Goal: Task Accomplishment & Management: Complete application form

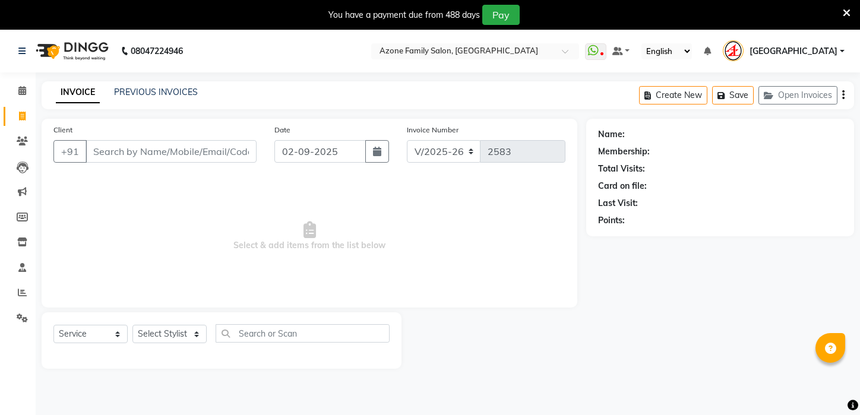
select select "4296"
select select "service"
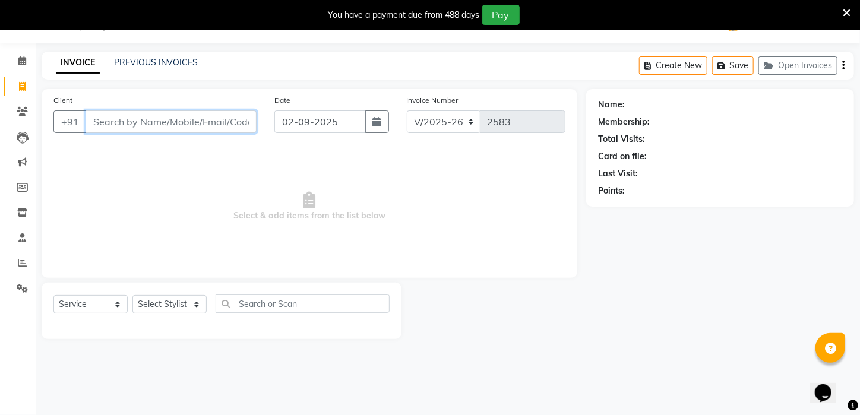
click at [205, 119] on input "Client" at bounding box center [171, 121] width 171 height 23
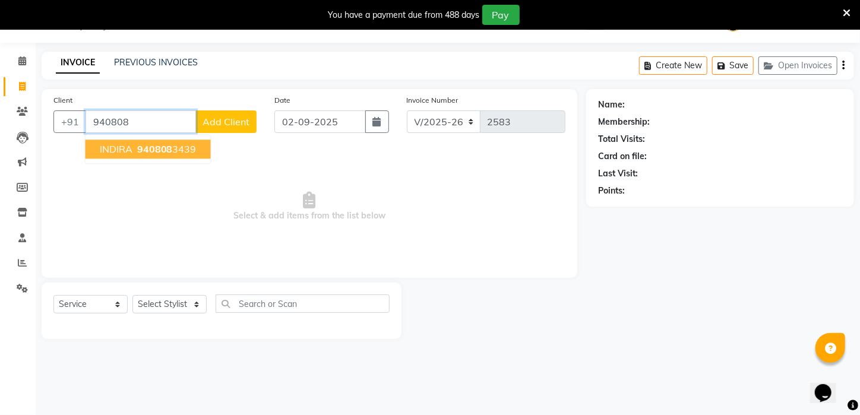
click at [180, 152] on ngb-highlight "940808 3439" at bounding box center [166, 149] width 62 height 12
type input "9408083439"
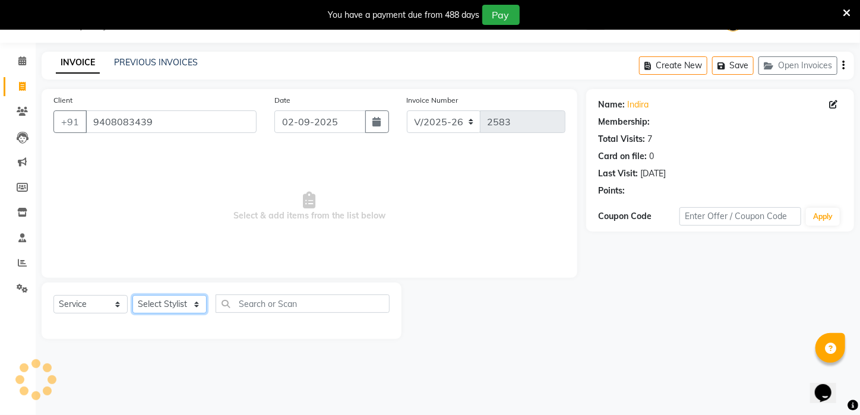
click at [188, 303] on select "Select Stylist [PERSON_NAME] [PERSON_NAME] DEEPIKA [PERSON_NAME] [PERSON_NAME] …" at bounding box center [169, 304] width 74 height 18
select select "25302"
click at [132, 295] on select "Select Stylist [PERSON_NAME] [PERSON_NAME] DEEPIKA [PERSON_NAME] [PERSON_NAME] …" at bounding box center [169, 304] width 74 height 18
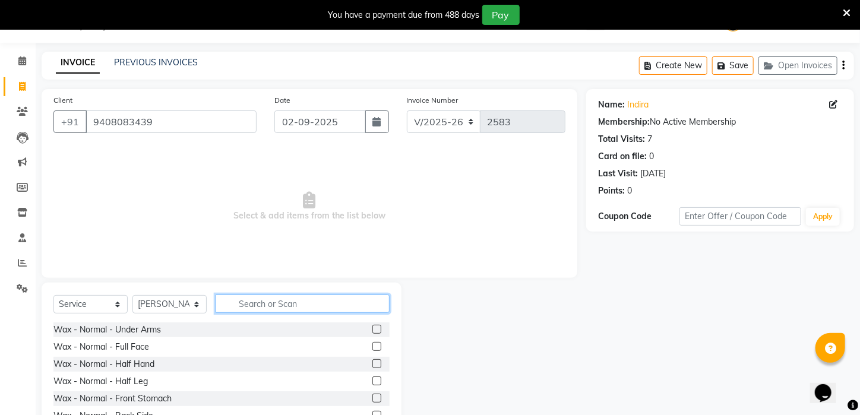
click at [267, 301] on input "text" at bounding box center [303, 304] width 174 height 18
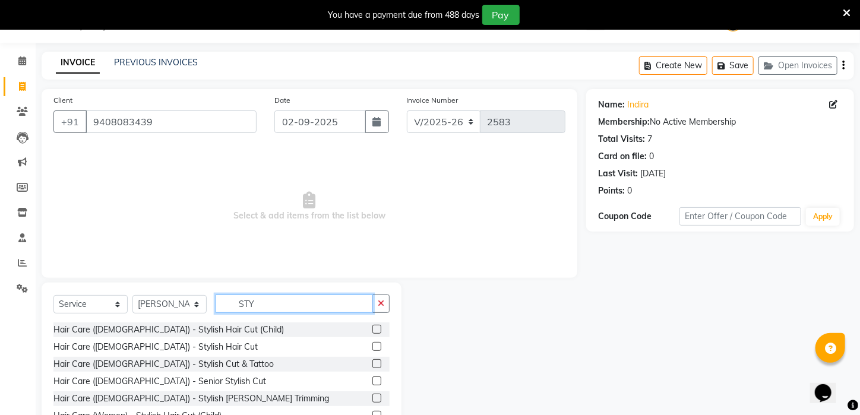
scroll to position [90, 0]
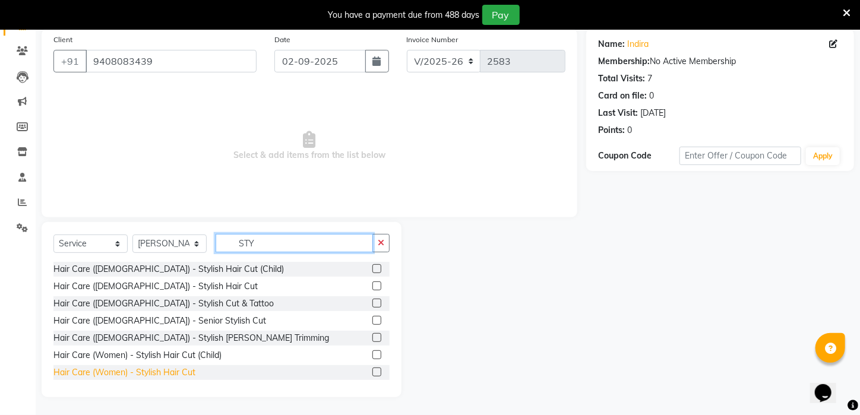
type input "STY"
click at [169, 371] on div "Hair Care (Women) - Stylish Hair Cut" at bounding box center [124, 372] width 142 height 12
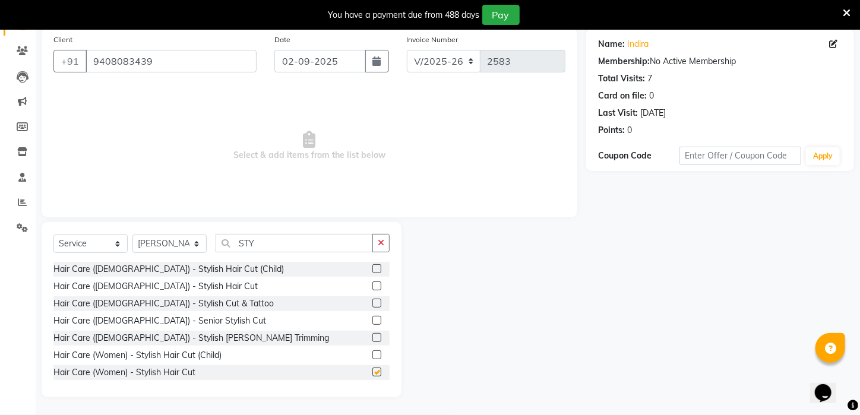
checkbox input "false"
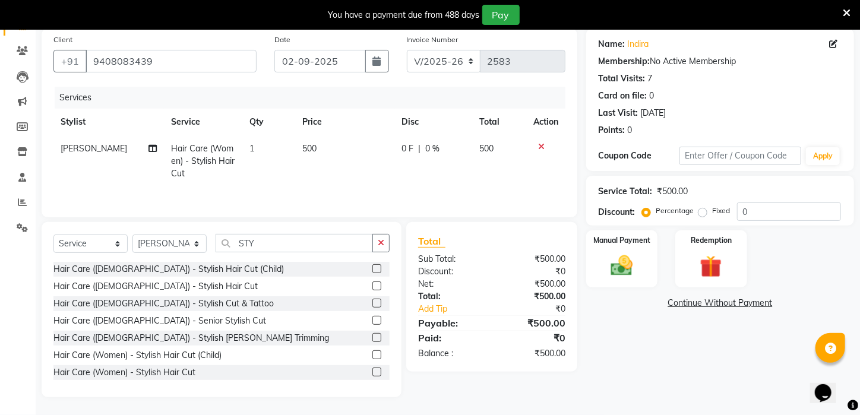
click at [273, 153] on td "1" at bounding box center [268, 161] width 52 height 52
select select "25302"
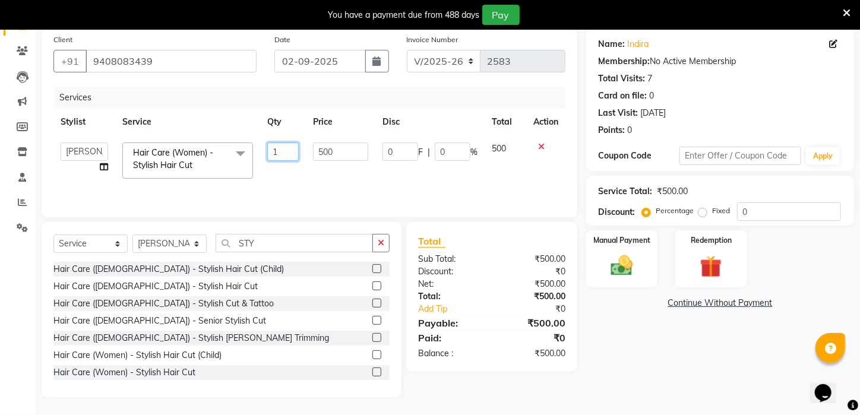
drag, startPoint x: 293, startPoint y: 151, endPoint x: 210, endPoint y: 163, distance: 84.0
click at [210, 163] on tr "[PERSON_NAME] [PERSON_NAME] DEEPIKA [PERSON_NAME] [PERSON_NAME] kharagpur Mahad…" at bounding box center [309, 160] width 512 height 50
type input "2"
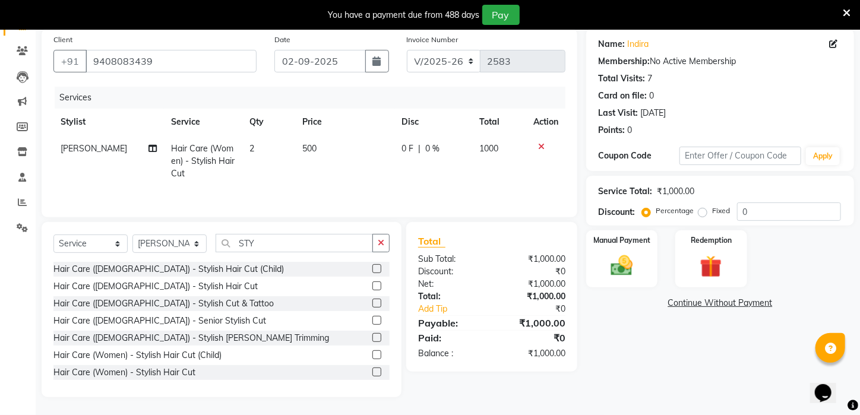
click at [328, 174] on td "500" at bounding box center [345, 161] width 100 height 52
select select "25302"
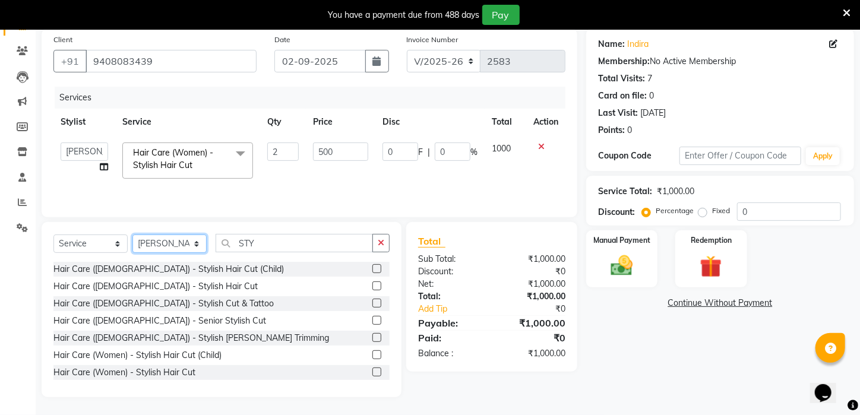
click at [156, 250] on select "Select Stylist [PERSON_NAME] [PERSON_NAME] DEEPIKA [PERSON_NAME] [PERSON_NAME] …" at bounding box center [169, 244] width 74 height 18
select select "69577"
click at [132, 235] on select "Select Stylist [PERSON_NAME] [PERSON_NAME] DEEPIKA [PERSON_NAME] [PERSON_NAME] …" at bounding box center [169, 244] width 74 height 18
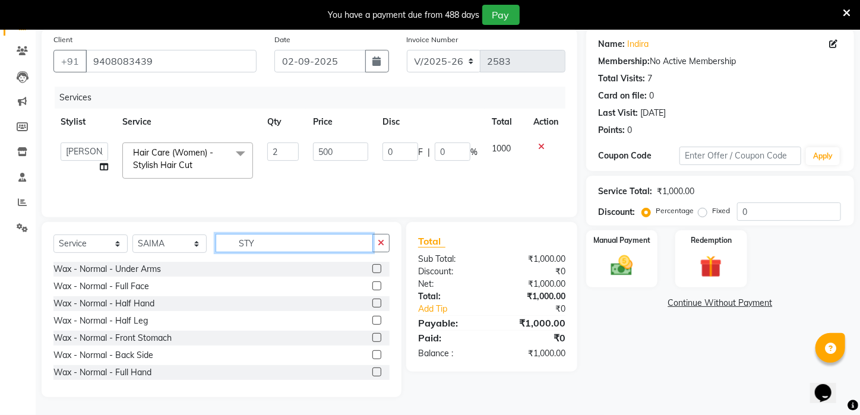
drag, startPoint x: 263, startPoint y: 243, endPoint x: 125, endPoint y: 254, distance: 138.7
click at [125, 254] on div "Select Service Product Membership Package Voucher Prepaid Gift Card Select Styl…" at bounding box center [221, 248] width 336 height 28
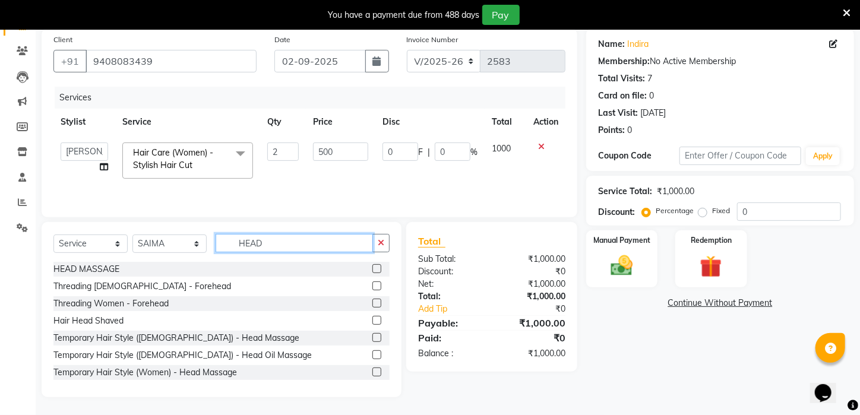
scroll to position [19, 0]
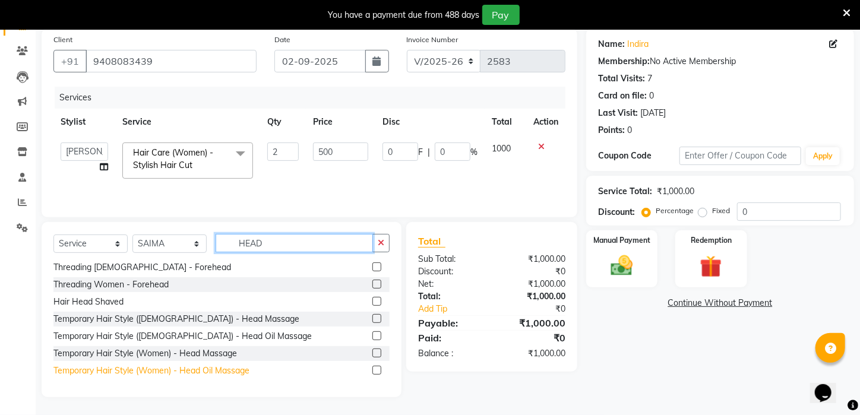
type input "HEAD"
click at [208, 369] on div "Temporary Hair Style (Women) - Head Oil Massage" at bounding box center [151, 371] width 196 height 12
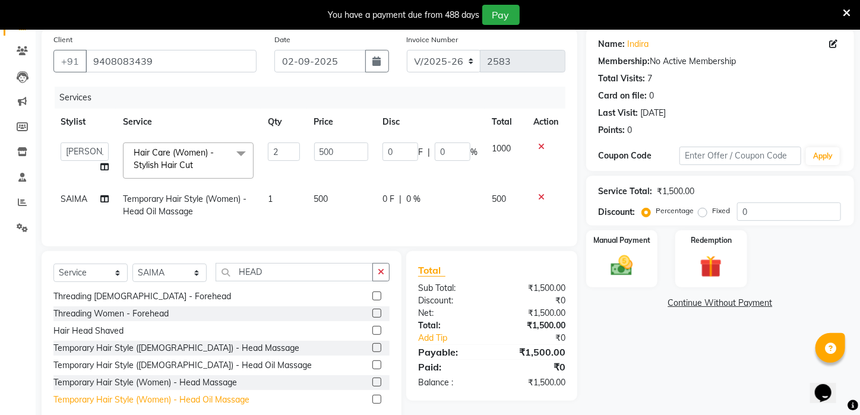
click at [205, 406] on div "Temporary Hair Style (Women) - Head Oil Massage" at bounding box center [151, 400] width 196 height 12
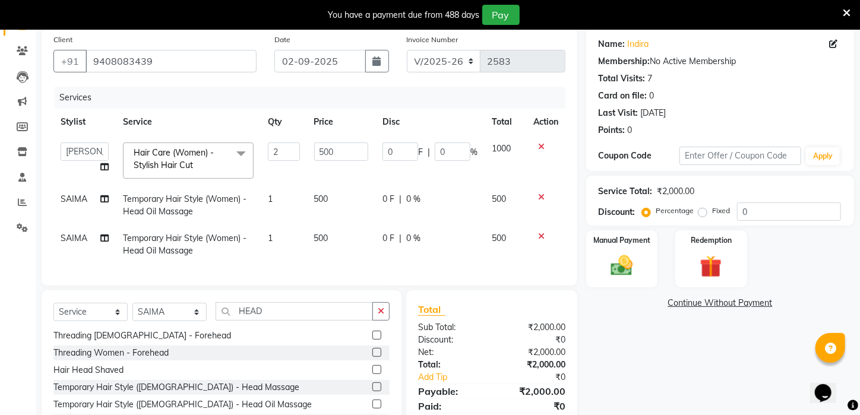
checkbox input "false"
click at [86, 239] on span "SAIMA" at bounding box center [74, 238] width 27 height 11
select select "69577"
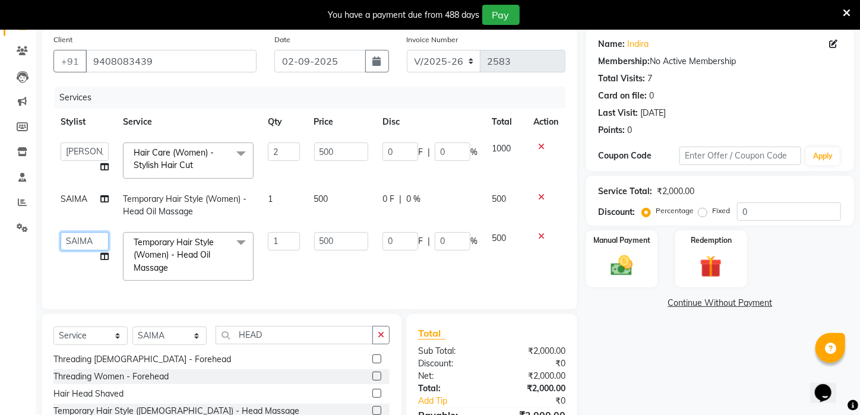
click at [86, 239] on select "[PERSON_NAME] [PERSON_NAME] DEEPIKA [PERSON_NAME] [PERSON_NAME] kharagpur Mahad…" at bounding box center [85, 241] width 48 height 18
select select "41524"
click at [77, 243] on select "[PERSON_NAME] [PERSON_NAME] DEEPIKA [PERSON_NAME] [PERSON_NAME] kharagpur Mahad…" at bounding box center [85, 241] width 48 height 18
select select "83601"
click at [332, 269] on td "500" at bounding box center [341, 256] width 69 height 63
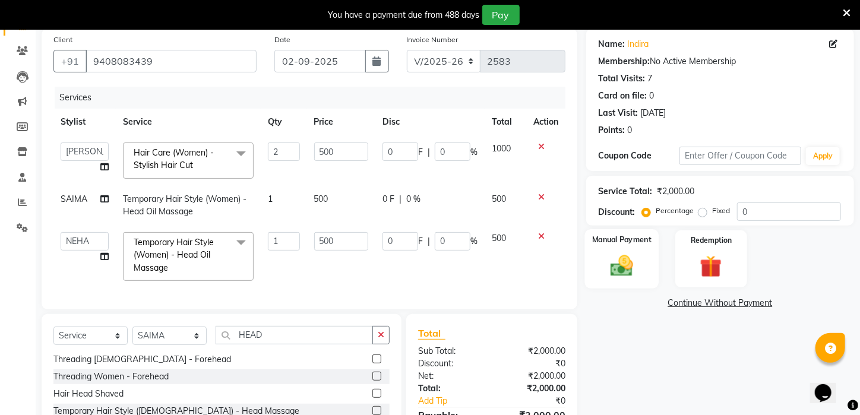
click at [616, 264] on div "Manual Payment" at bounding box center [622, 258] width 74 height 59
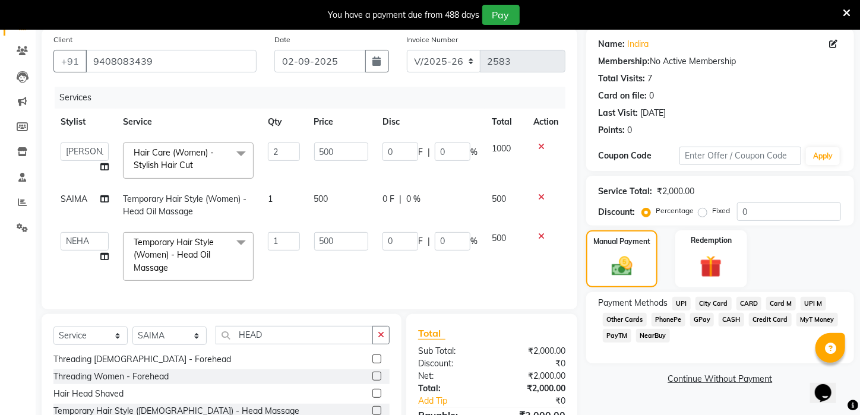
click at [732, 327] on span "CASH" at bounding box center [731, 320] width 26 height 14
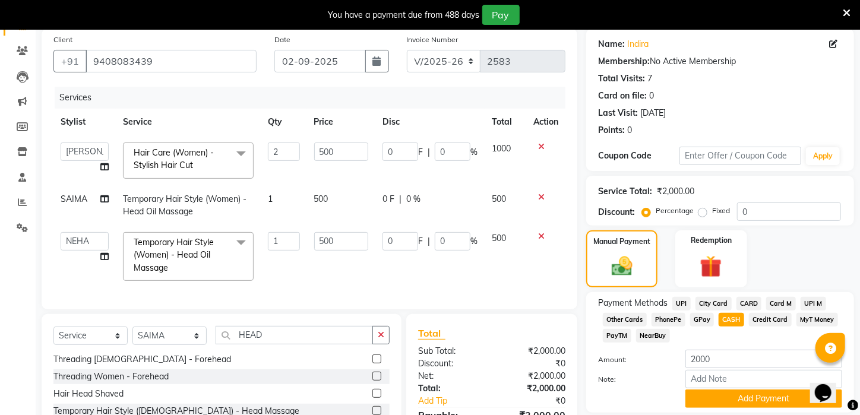
scroll to position [191, 0]
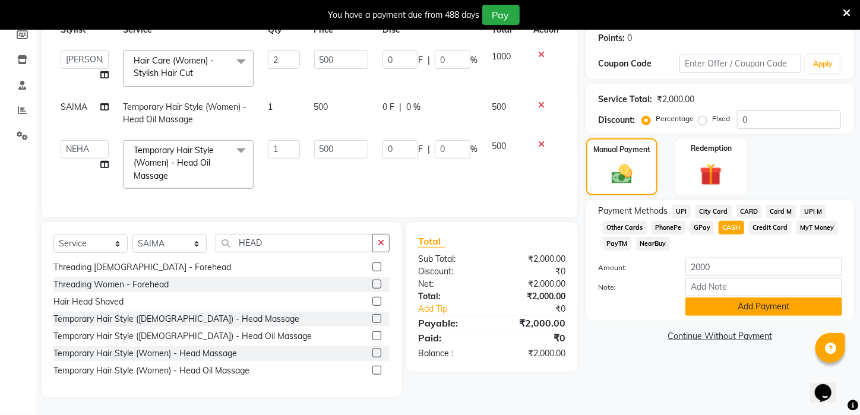
click at [734, 308] on button "Add Payment" at bounding box center [763, 306] width 157 height 18
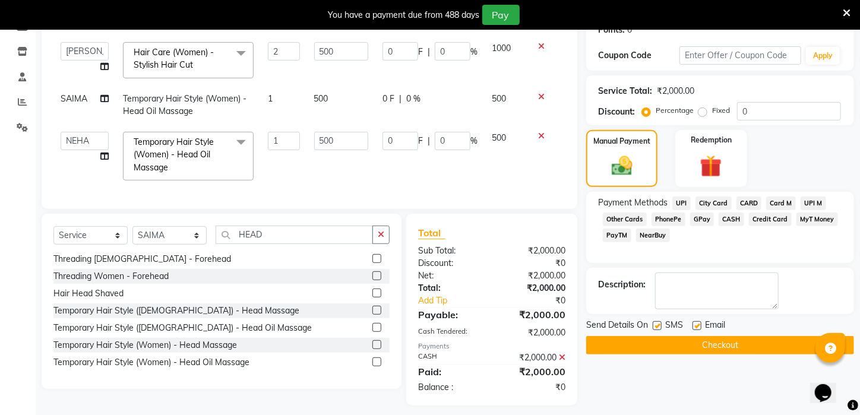
click at [710, 349] on button "Checkout" at bounding box center [720, 345] width 268 height 18
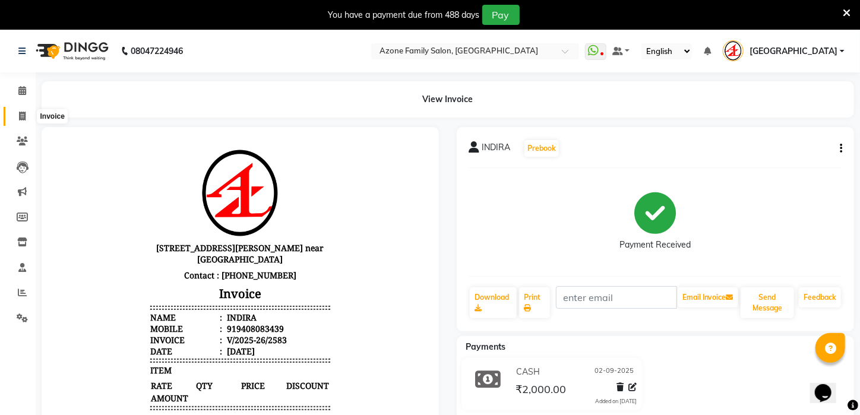
click at [21, 119] on icon at bounding box center [22, 116] width 7 height 9
select select "service"
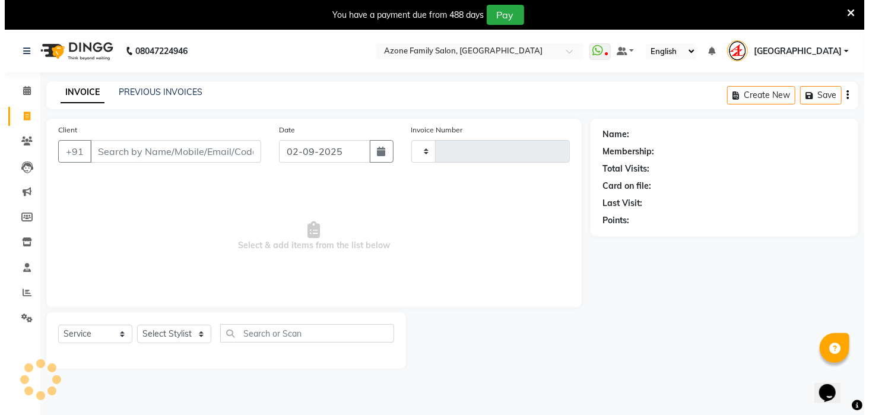
scroll to position [30, 0]
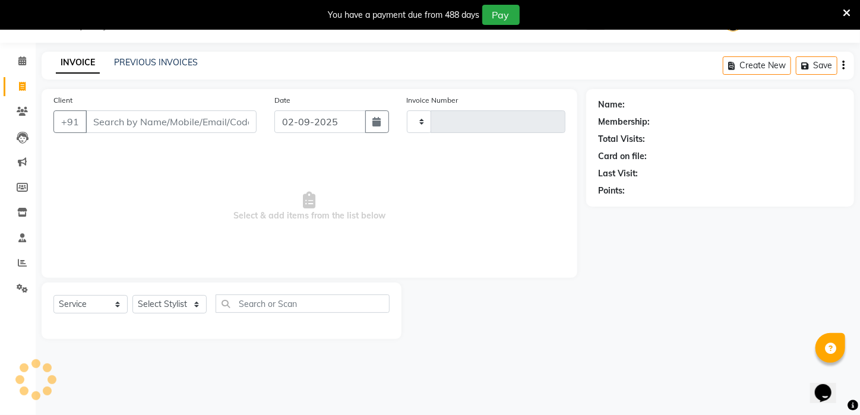
type input "2584"
select select "4296"
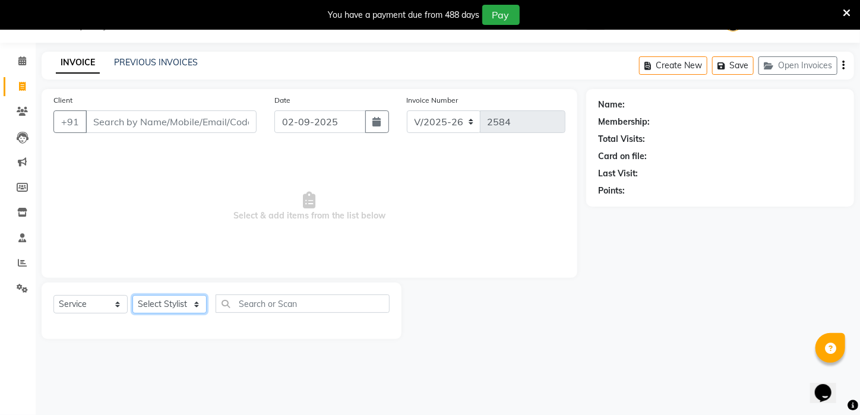
click at [200, 308] on select "Select Stylist" at bounding box center [169, 304] width 74 height 18
select select "23608"
click at [132, 295] on select "Select Stylist [PERSON_NAME] [PERSON_NAME] DEEPIKA [PERSON_NAME] [PERSON_NAME] …" at bounding box center [169, 304] width 74 height 18
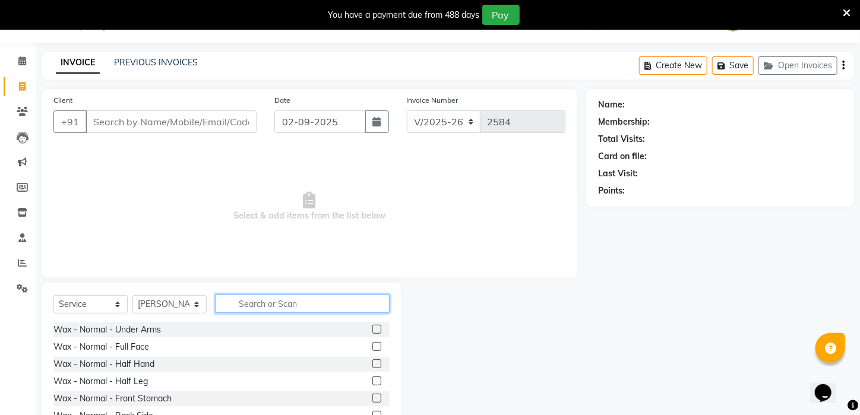
click at [277, 305] on input "text" at bounding box center [303, 304] width 174 height 18
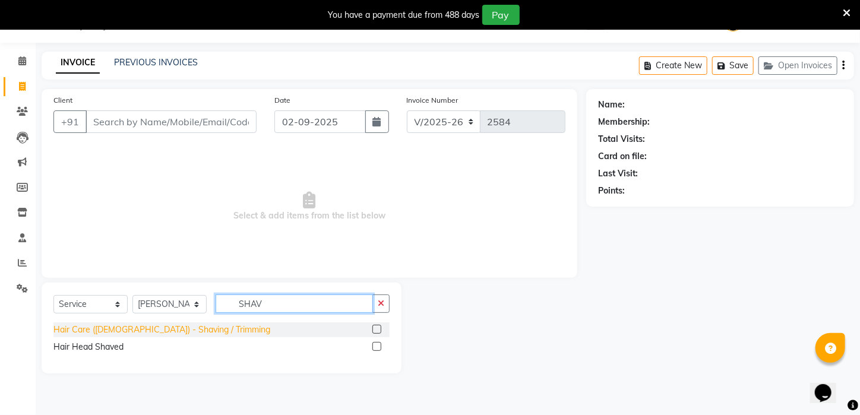
type input "SHAV"
click at [169, 333] on div "Hair Care ([DEMOGRAPHIC_DATA]) - Shaving / Trimming" at bounding box center [161, 330] width 217 height 12
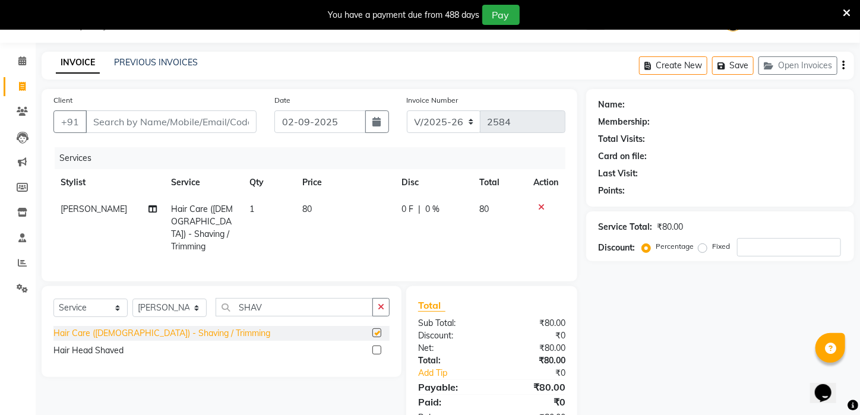
checkbox input "false"
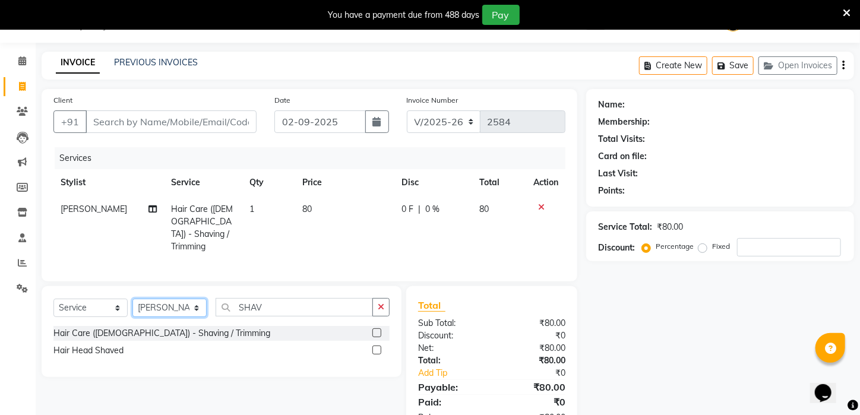
click at [188, 308] on select "Select Stylist [PERSON_NAME] [PERSON_NAME] DEEPIKA [PERSON_NAME] [PERSON_NAME] …" at bounding box center [169, 308] width 74 height 18
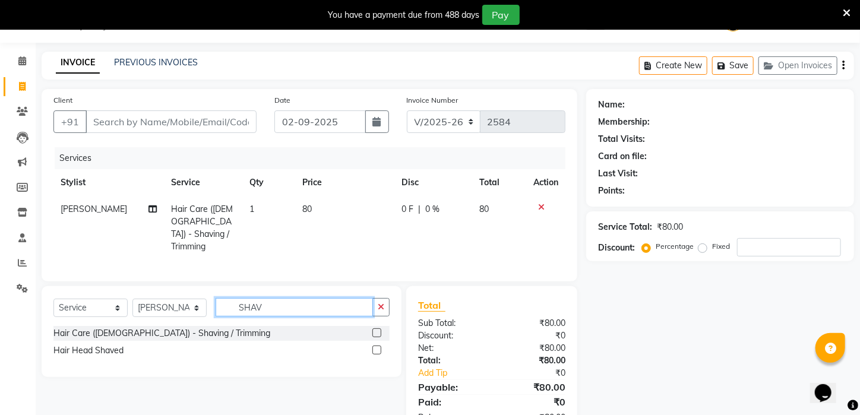
click at [306, 303] on input "SHAV" at bounding box center [294, 307] width 157 height 18
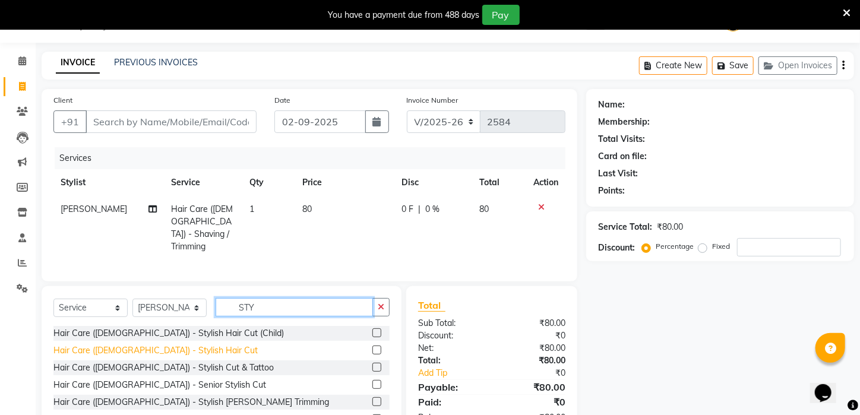
type input "STY"
click at [154, 344] on div "Hair Care ([DEMOGRAPHIC_DATA]) - Stylish Hair Cut" at bounding box center [155, 350] width 204 height 12
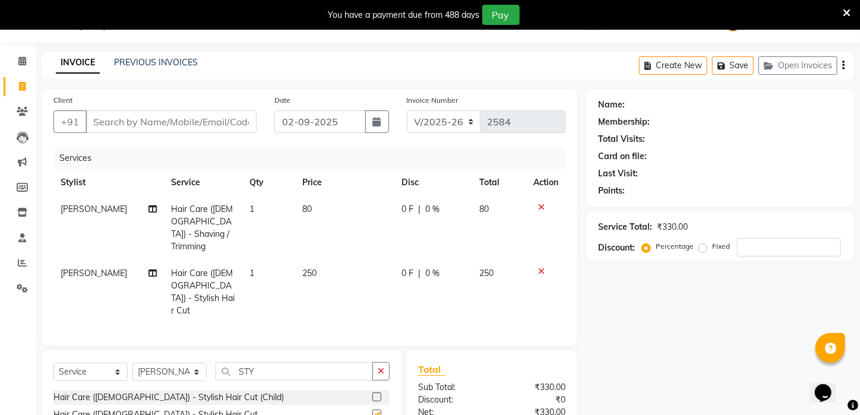
checkbox input "false"
click at [220, 121] on input "Client" at bounding box center [171, 121] width 171 height 23
type input "9"
type input "0"
type input "9093763655"
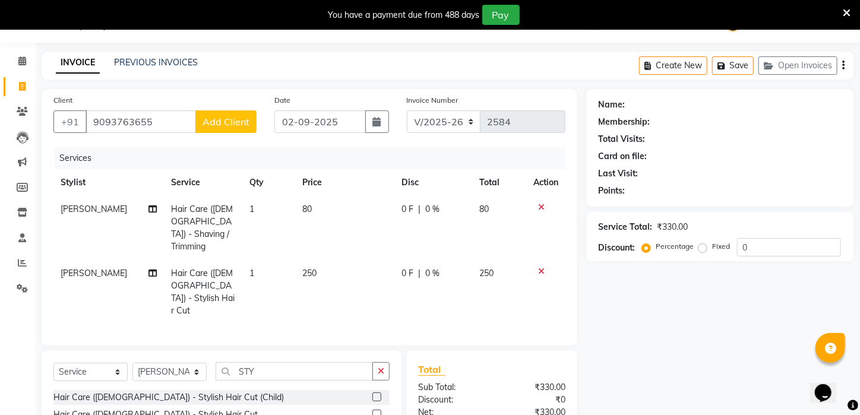
click at [217, 124] on span "Add Client" at bounding box center [225, 122] width 47 height 12
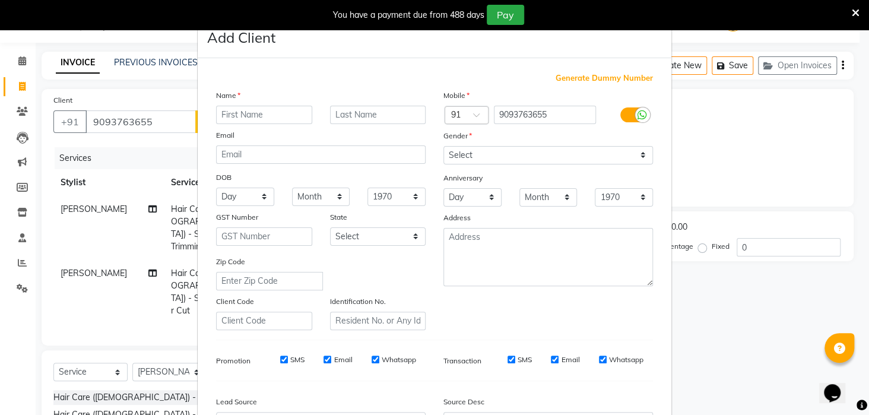
click at [239, 110] on input "text" at bounding box center [264, 115] width 96 height 18
type input "ABHISHEK"
click at [480, 144] on div "Gender" at bounding box center [548, 137] width 227 height 17
drag, startPoint x: 479, startPoint y: 152, endPoint x: 478, endPoint y: 160, distance: 7.7
click at [479, 152] on select "Select [DEMOGRAPHIC_DATA] [DEMOGRAPHIC_DATA] Other Prefer Not To Say" at bounding box center [549, 155] width 210 height 18
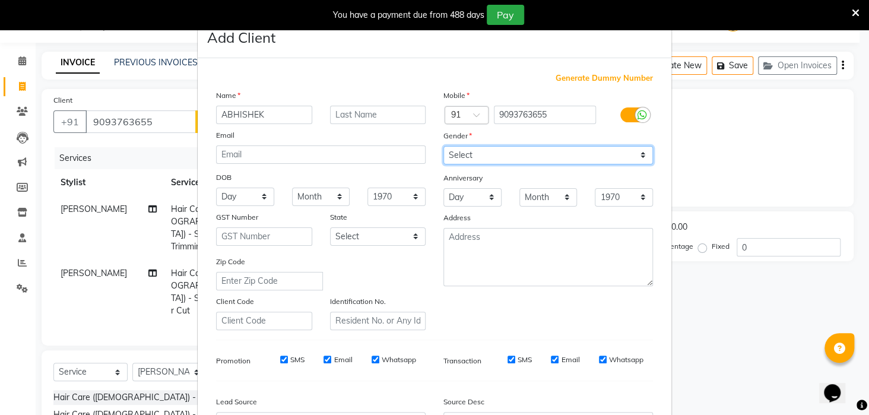
select select "[DEMOGRAPHIC_DATA]"
click at [444, 146] on select "Select [DEMOGRAPHIC_DATA] [DEMOGRAPHIC_DATA] Other Prefer Not To Say" at bounding box center [549, 155] width 210 height 18
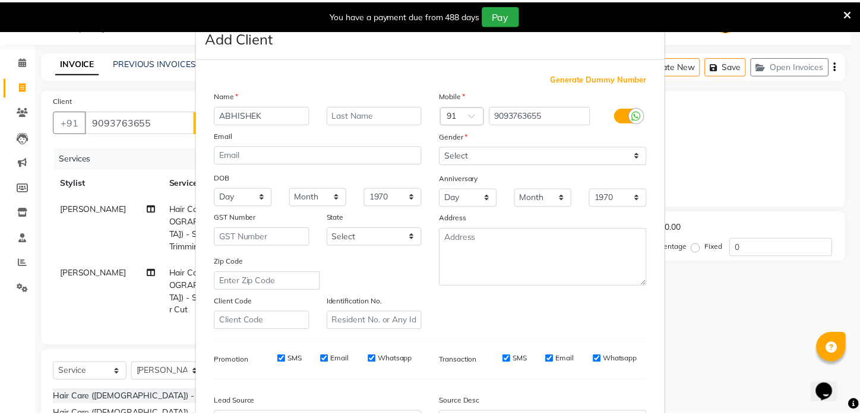
scroll to position [128, 0]
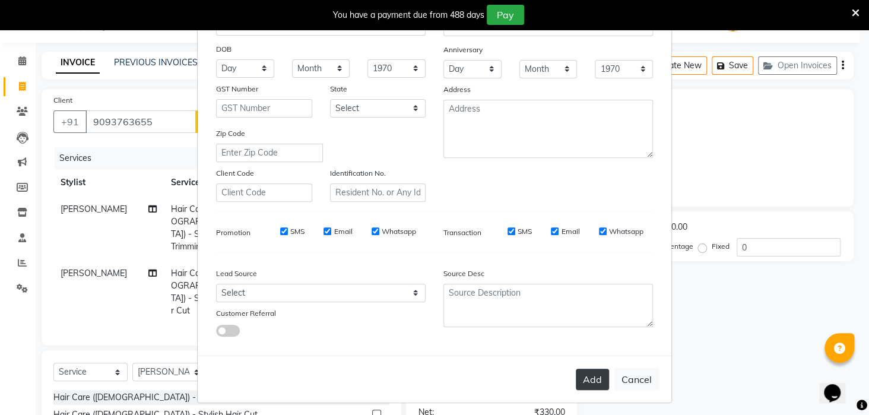
click at [588, 381] on button "Add" at bounding box center [592, 379] width 33 height 21
select select
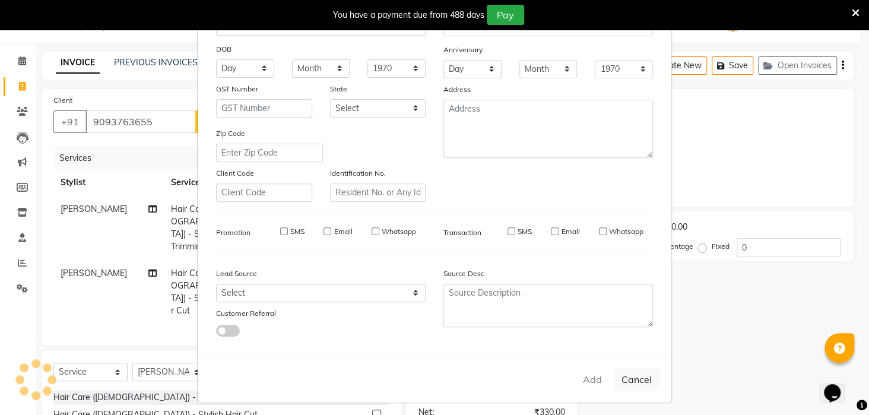
select select
checkbox input "false"
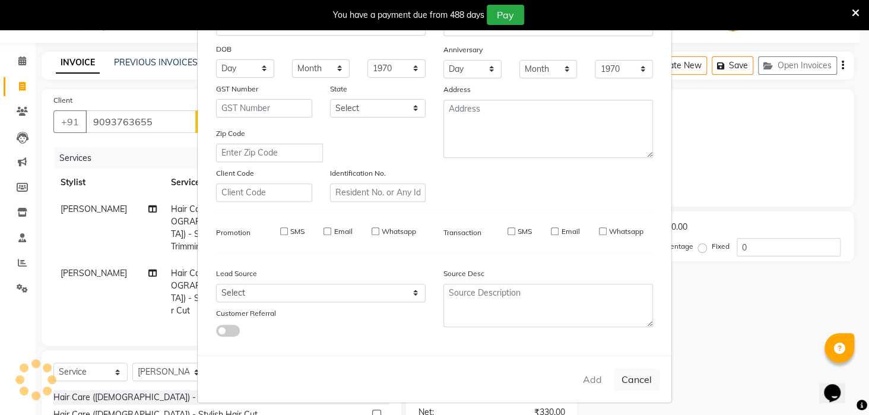
checkbox input "false"
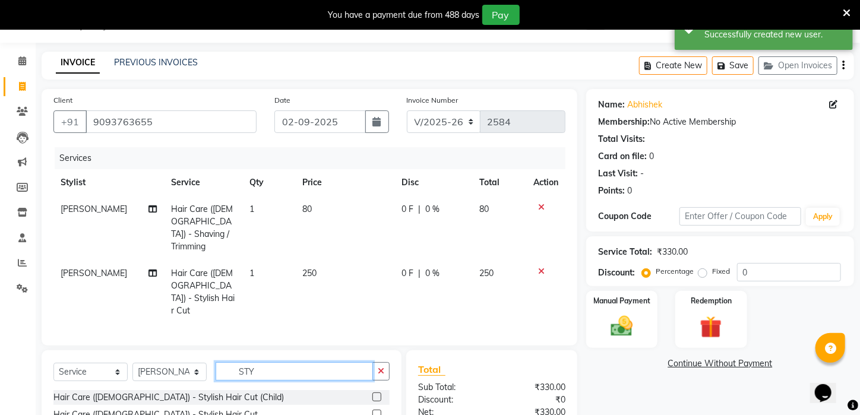
drag, startPoint x: 289, startPoint y: 343, endPoint x: 178, endPoint y: 343, distance: 110.4
click at [178, 362] on div "Select Service Product Membership Package Voucher Prepaid Gift Card Select Styl…" at bounding box center [221, 376] width 336 height 28
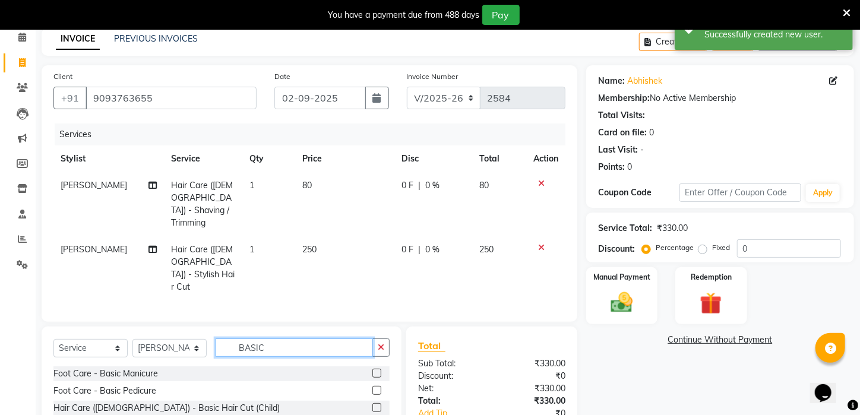
scroll to position [114, 0]
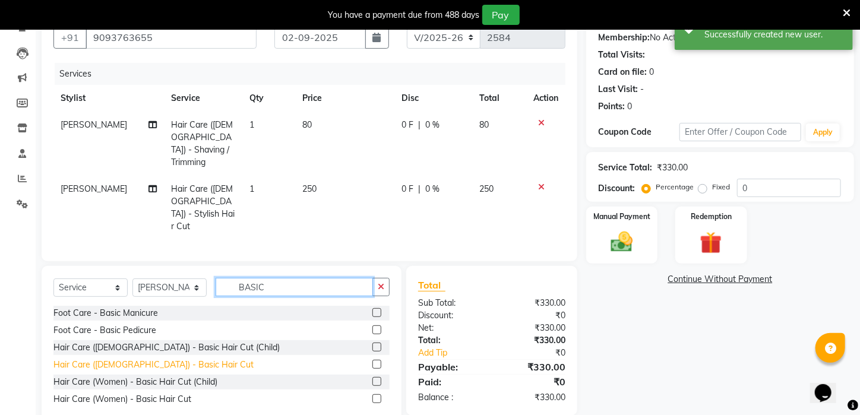
type input "BASIC"
click at [162, 359] on div "Hair Care ([DEMOGRAPHIC_DATA]) - Basic Hair Cut" at bounding box center [153, 365] width 200 height 12
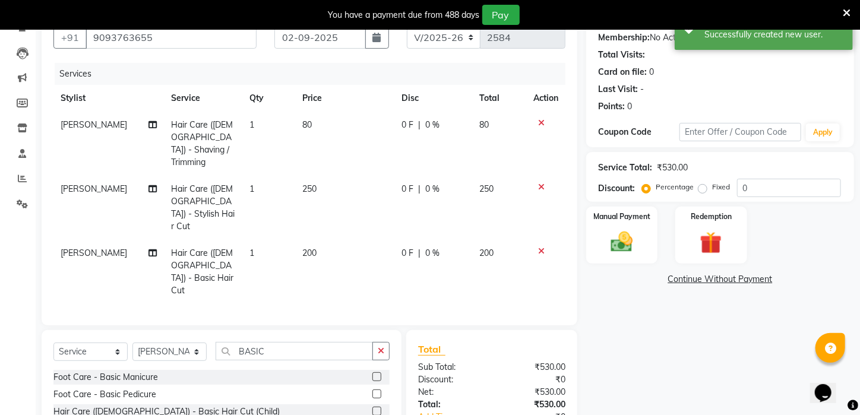
checkbox input "false"
click at [539, 183] on icon at bounding box center [541, 187] width 7 height 8
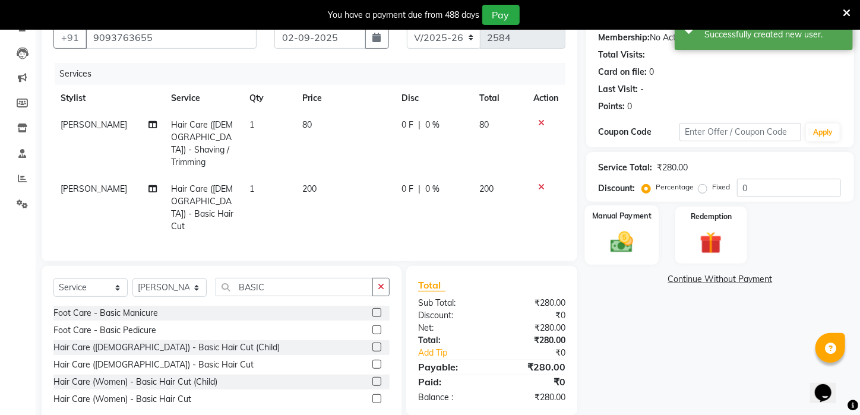
click at [644, 239] on div "Manual Payment" at bounding box center [622, 234] width 74 height 59
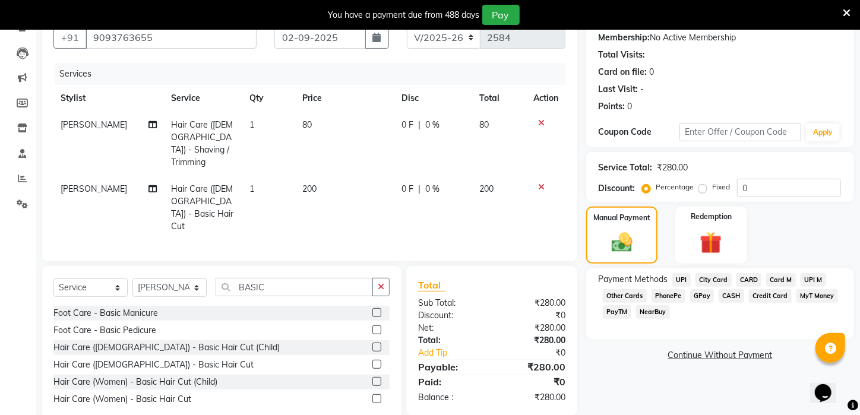
click at [606, 319] on span "PayTM" at bounding box center [617, 312] width 29 height 14
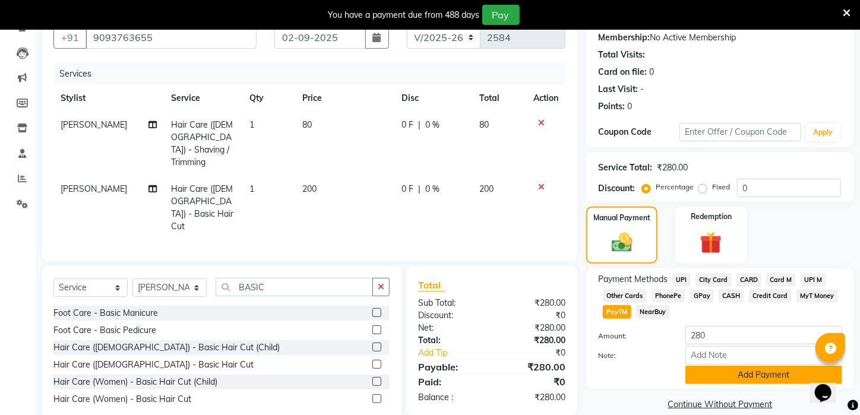
click at [771, 384] on button "Add Payment" at bounding box center [763, 375] width 157 height 18
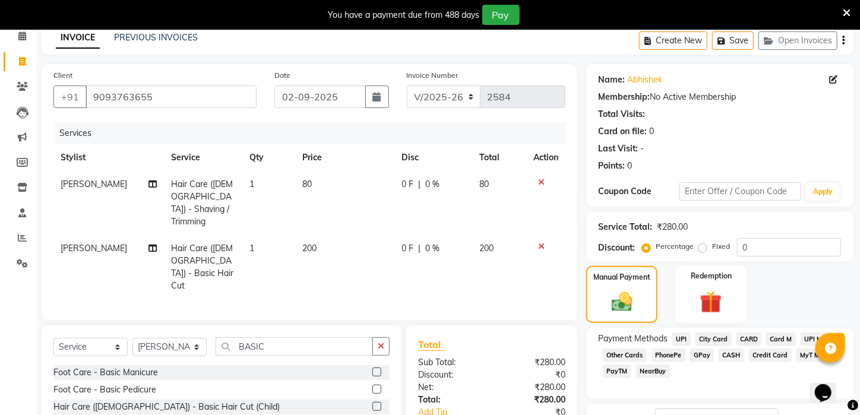
scroll to position [160, 0]
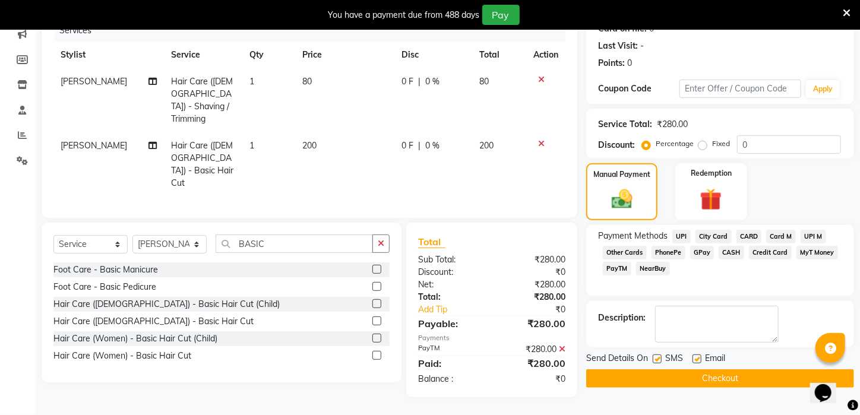
click at [692, 363] on label at bounding box center [696, 358] width 9 height 9
click at [692, 363] on input "checkbox" at bounding box center [696, 360] width 8 height 8
checkbox input "false"
click at [693, 379] on button "Checkout" at bounding box center [720, 378] width 268 height 18
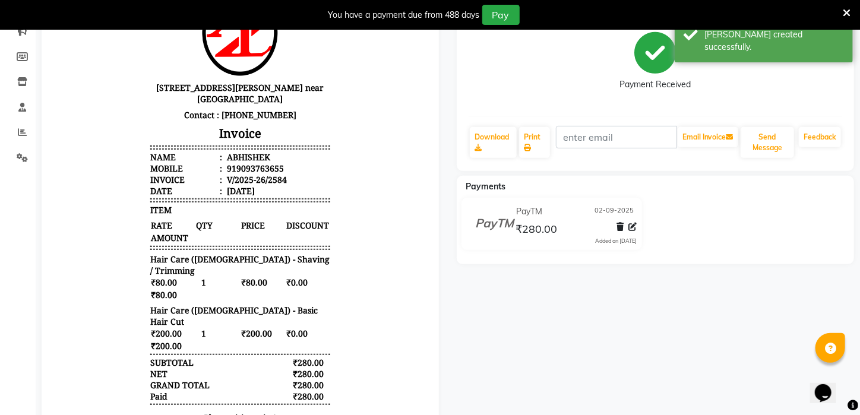
drag, startPoint x: 693, startPoint y: 379, endPoint x: 449, endPoint y: 303, distance: 255.0
click at [449, 303] on div "ABHISHEK Prebook Payment Received Download Print Email Invoice Send Message Fee…" at bounding box center [655, 200] width 415 height 466
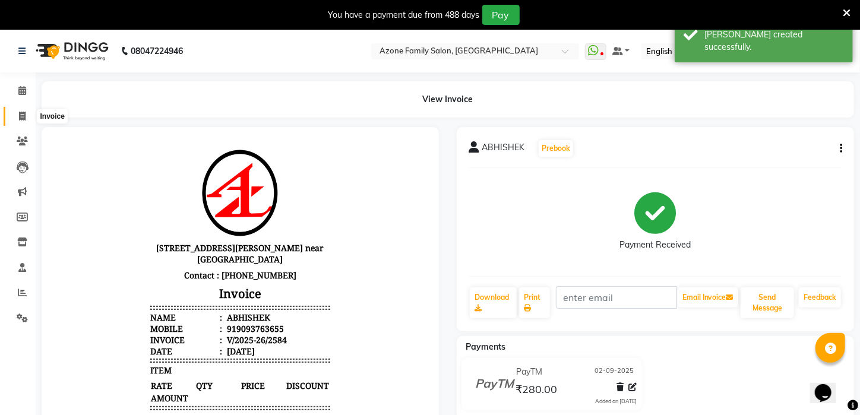
click at [19, 118] on icon at bounding box center [22, 116] width 7 height 9
select select "service"
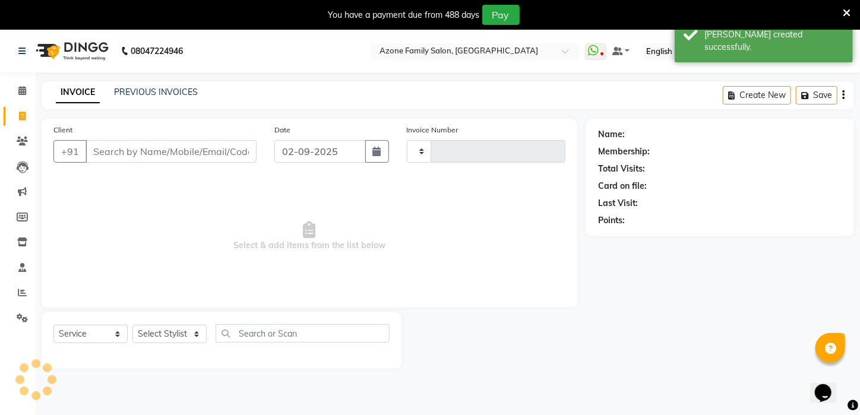
scroll to position [30, 0]
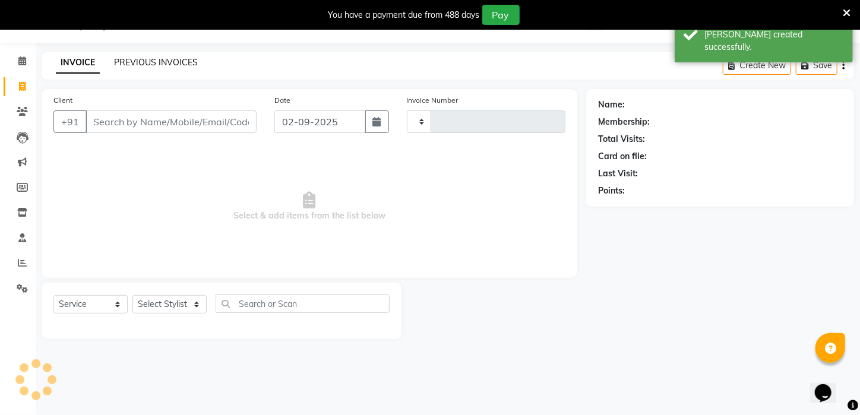
type input "2585"
select select "4296"
click at [186, 61] on link "PREVIOUS INVOICES" at bounding box center [156, 62] width 84 height 11
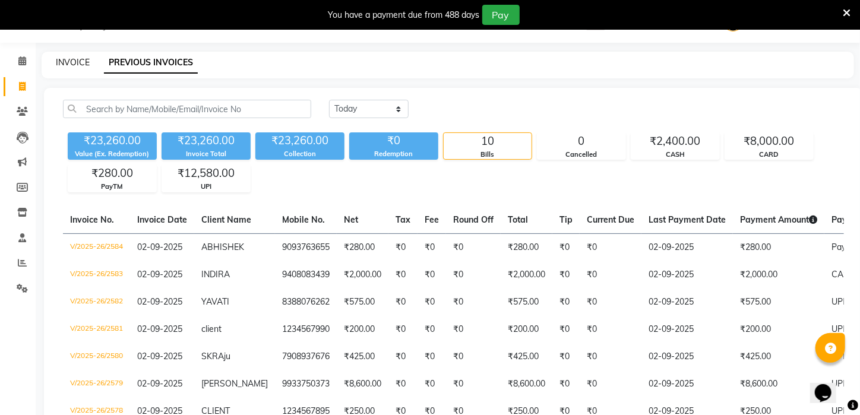
click at [56, 64] on link "INVOICE" at bounding box center [73, 62] width 34 height 11
select select "service"
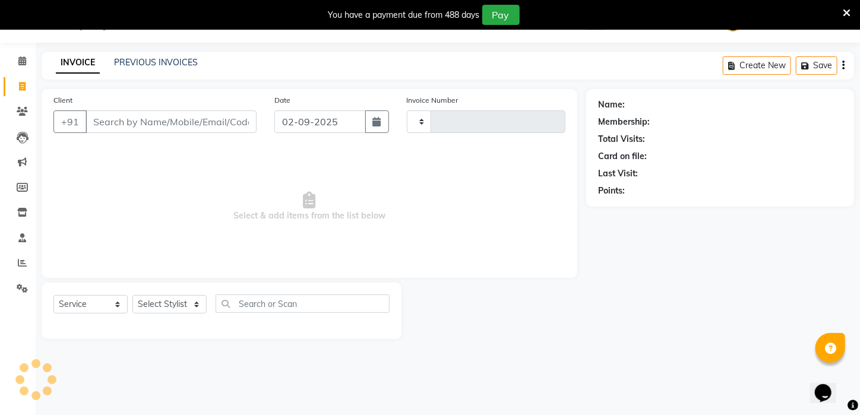
type input "2585"
select select "4296"
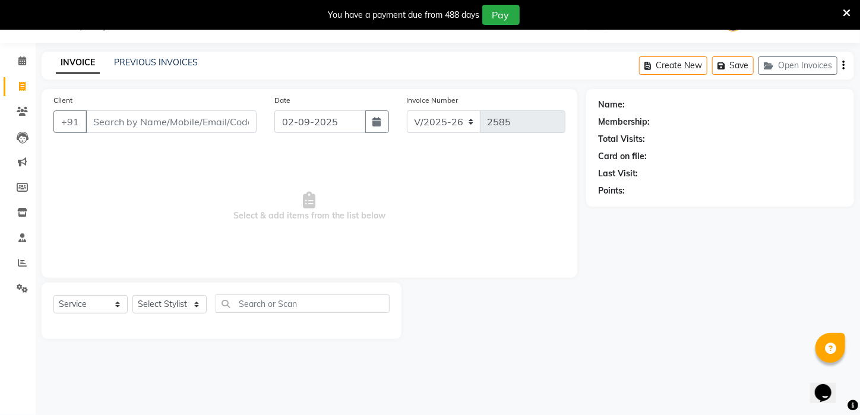
type input "8"
